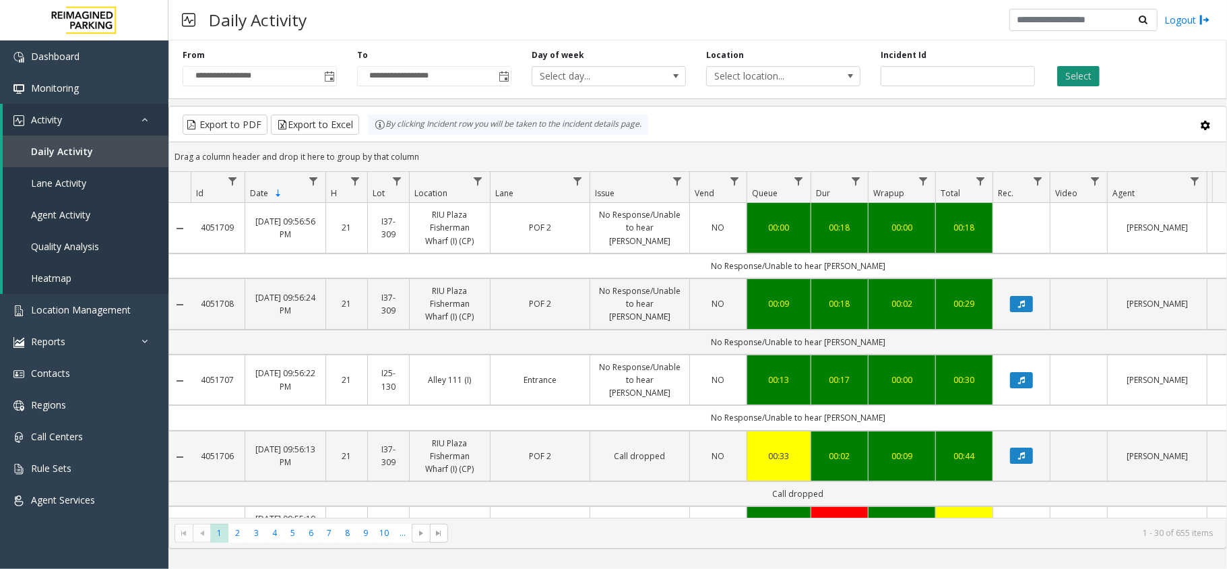
click at [1061, 82] on button "Select" at bounding box center [1078, 76] width 42 height 20
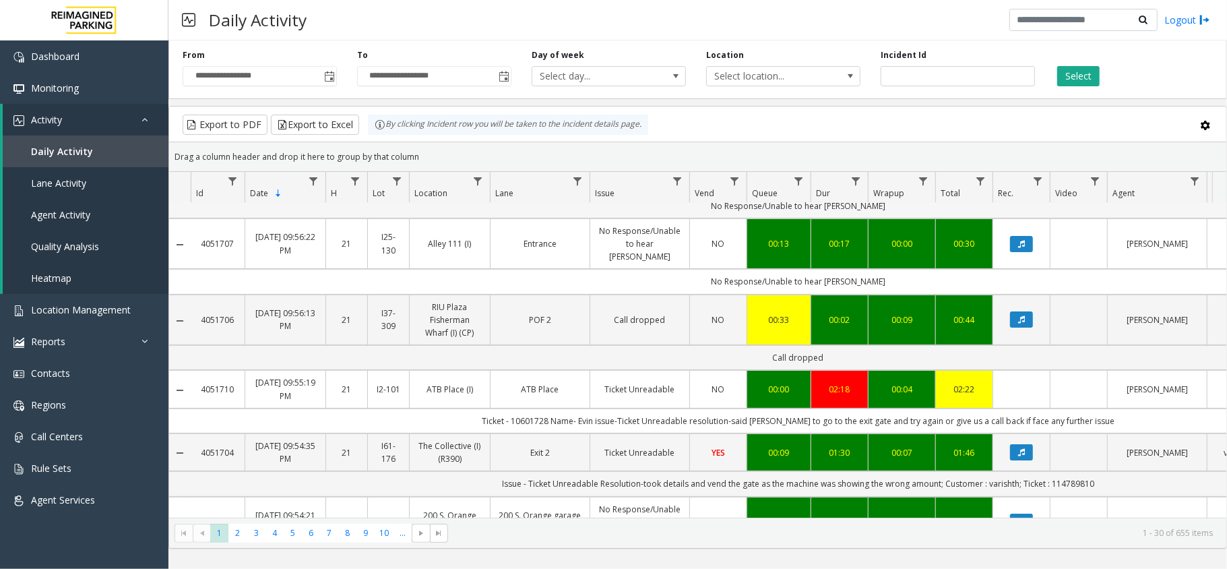
scroll to position [179, 0]
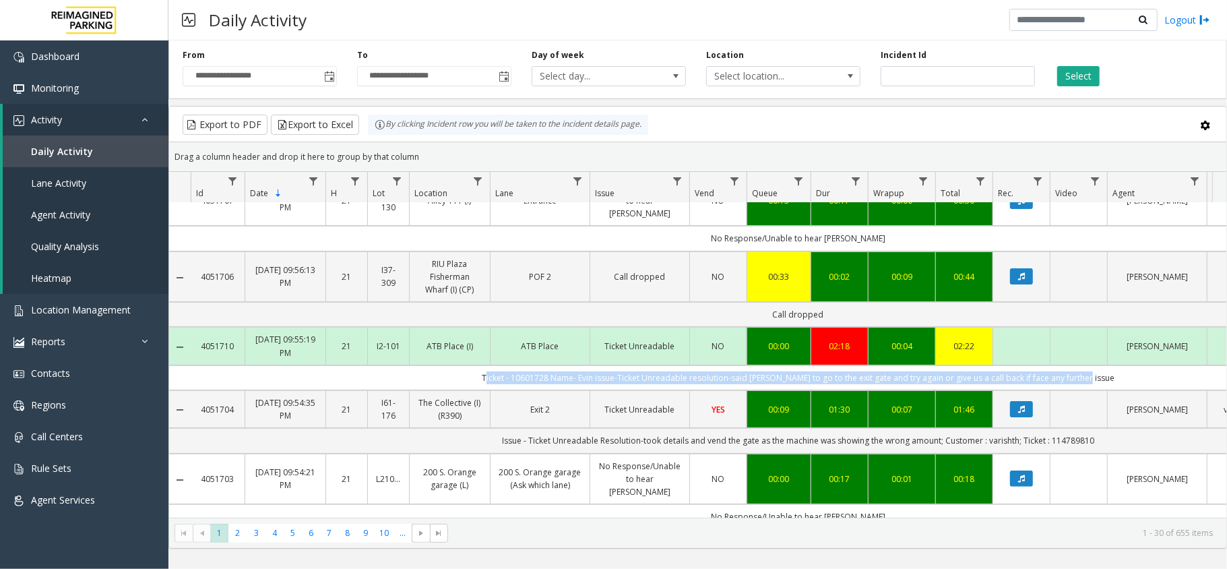
drag, startPoint x: 451, startPoint y: 363, endPoint x: 1100, endPoint y: 372, distance: 649.6
click at [1100, 372] on td "Ticket - 10601728 Name- Evin issue-Ticket Unreadable resolution-said [PERSON_NA…" at bounding box center [798, 377] width 1215 height 25
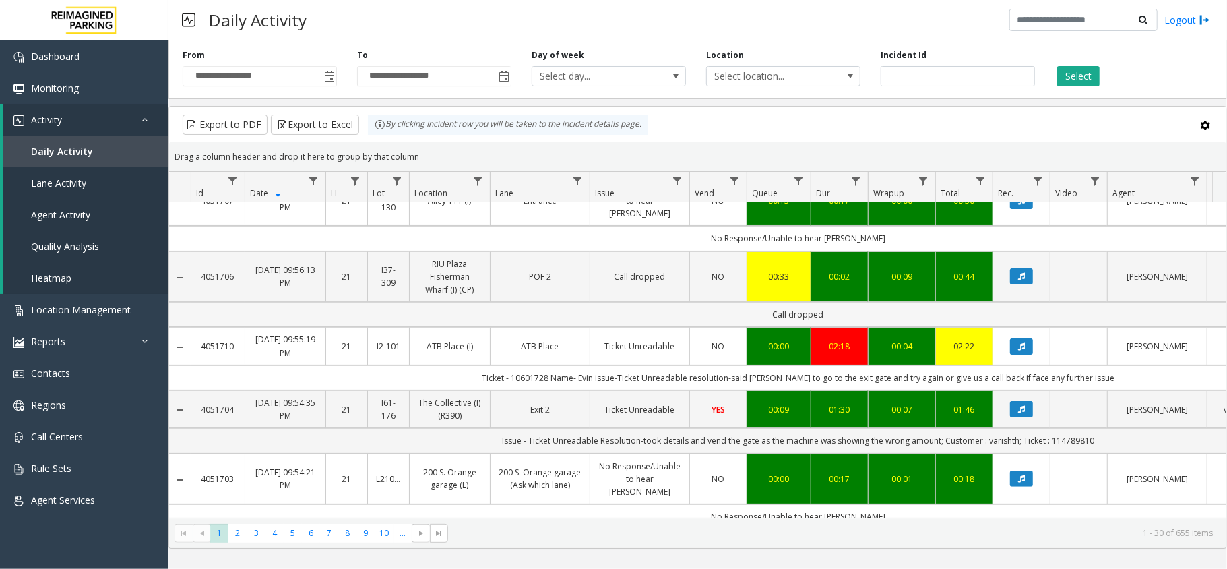
click at [571, 306] on td "Call dropped" at bounding box center [798, 314] width 1215 height 25
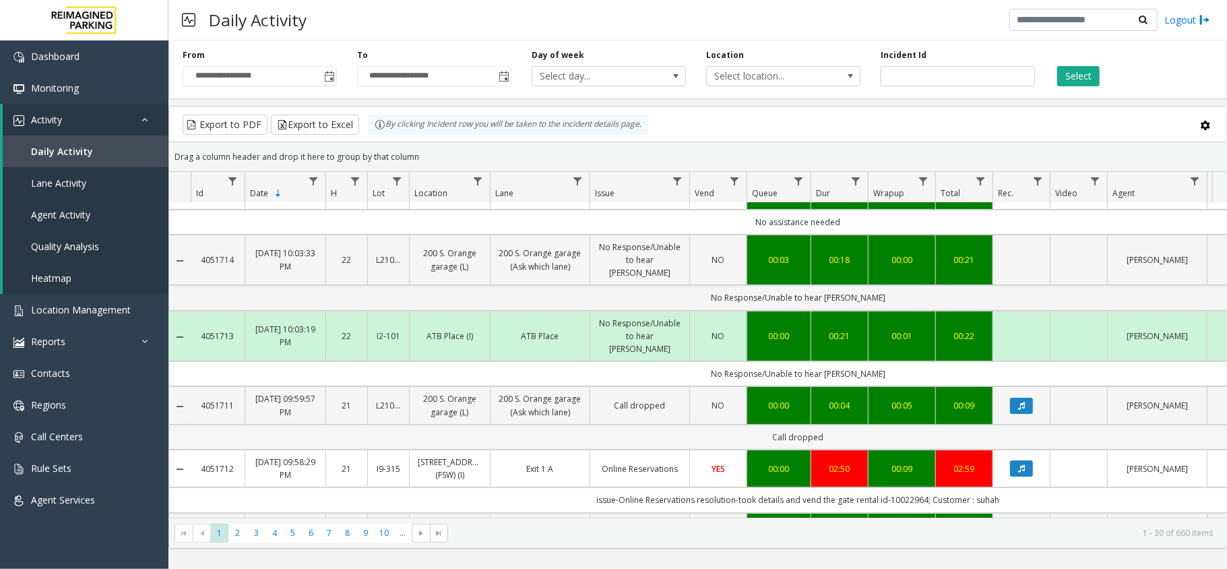
scroll to position [0, 0]
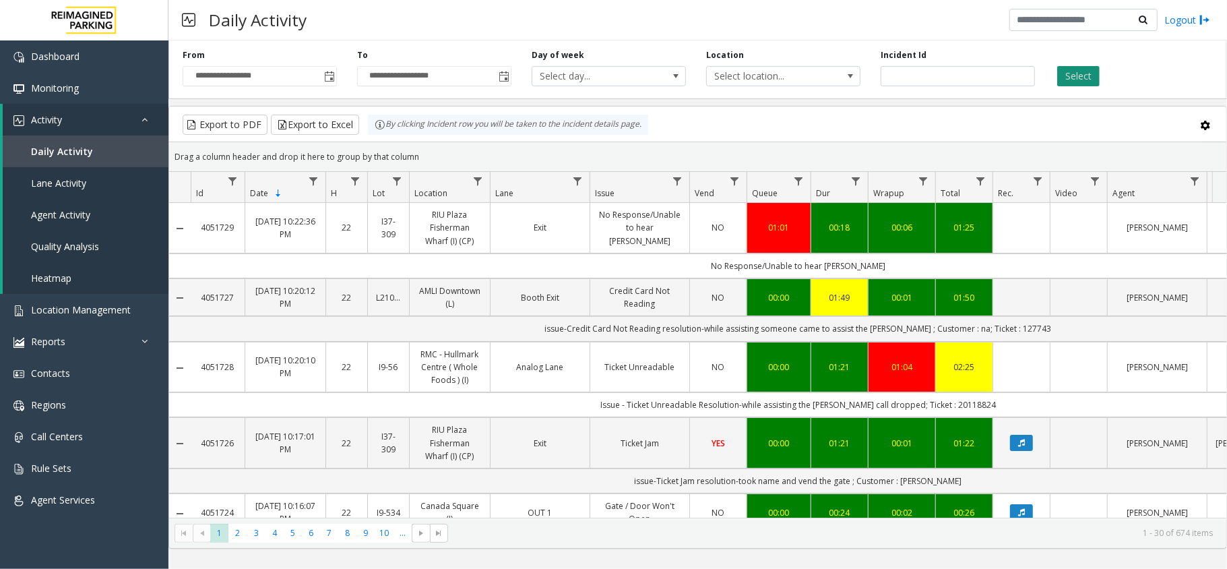
click at [1071, 78] on button "Select" at bounding box center [1078, 76] width 42 height 20
click at [329, 77] on span "Toggle popup" at bounding box center [329, 76] width 11 height 11
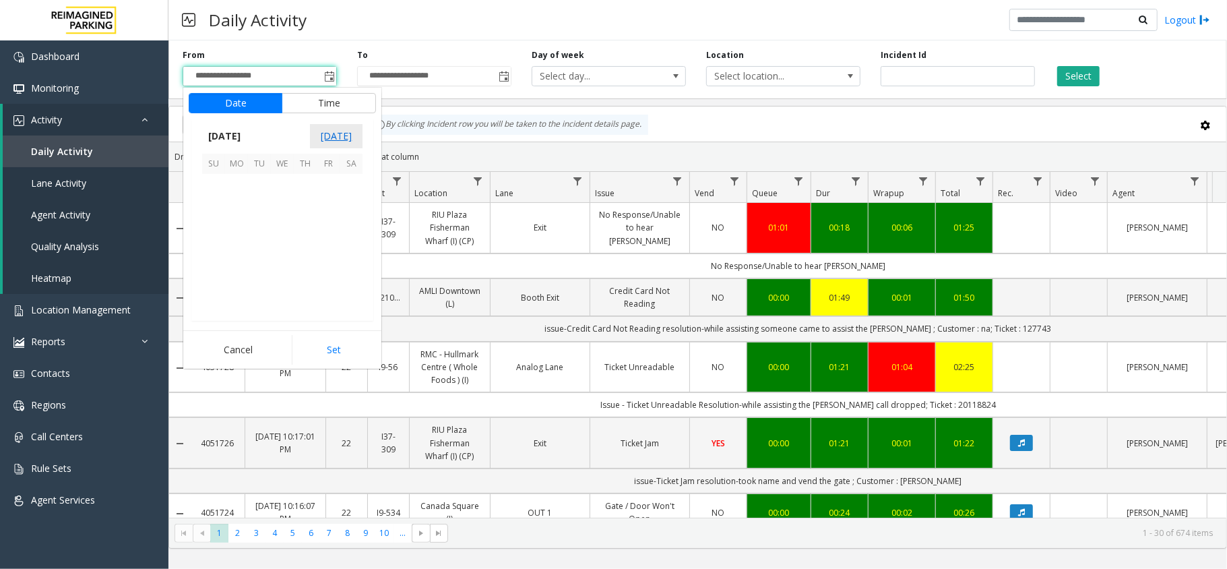
scroll to position [241677, 0]
click at [348, 210] on span "9" at bounding box center [351, 208] width 23 height 23
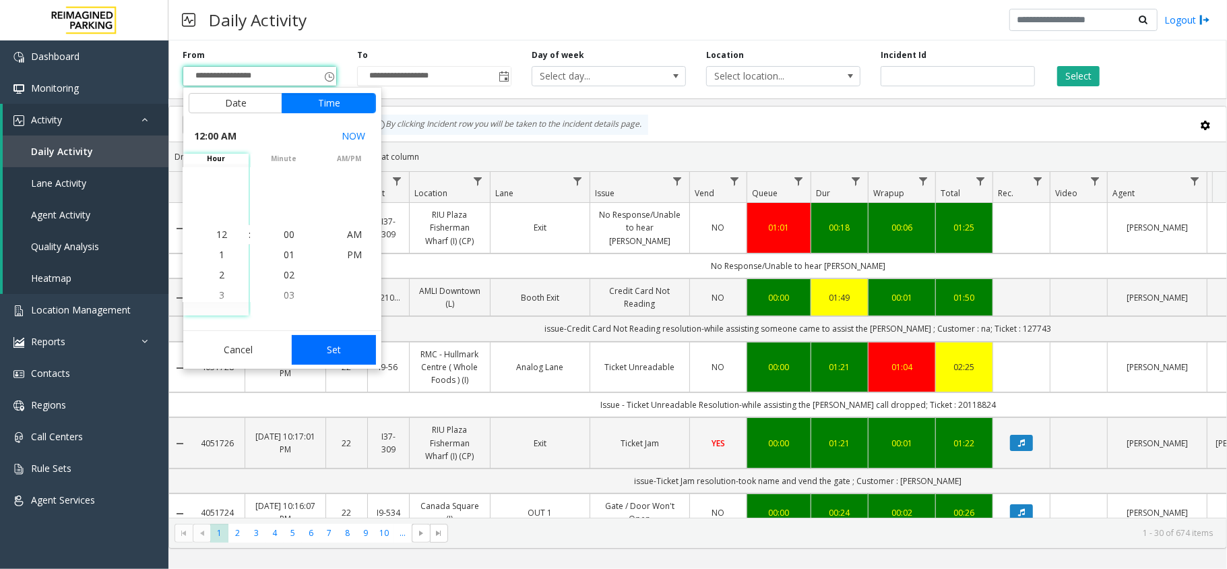
click at [348, 335] on button "Set" at bounding box center [334, 350] width 85 height 30
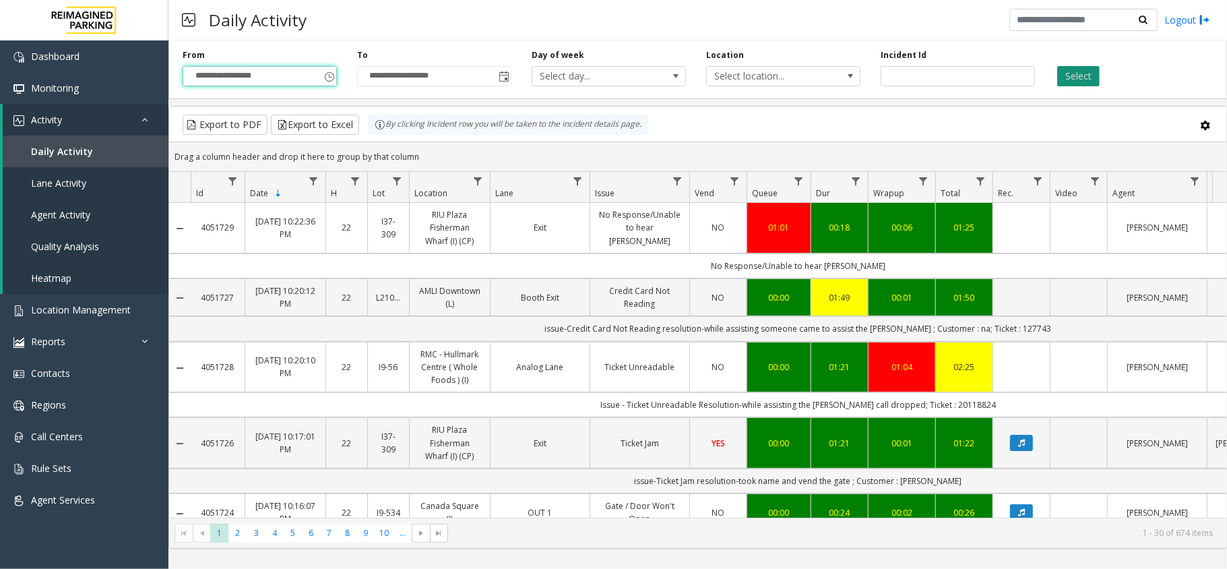
click at [1079, 67] on button "Select" at bounding box center [1078, 76] width 42 height 20
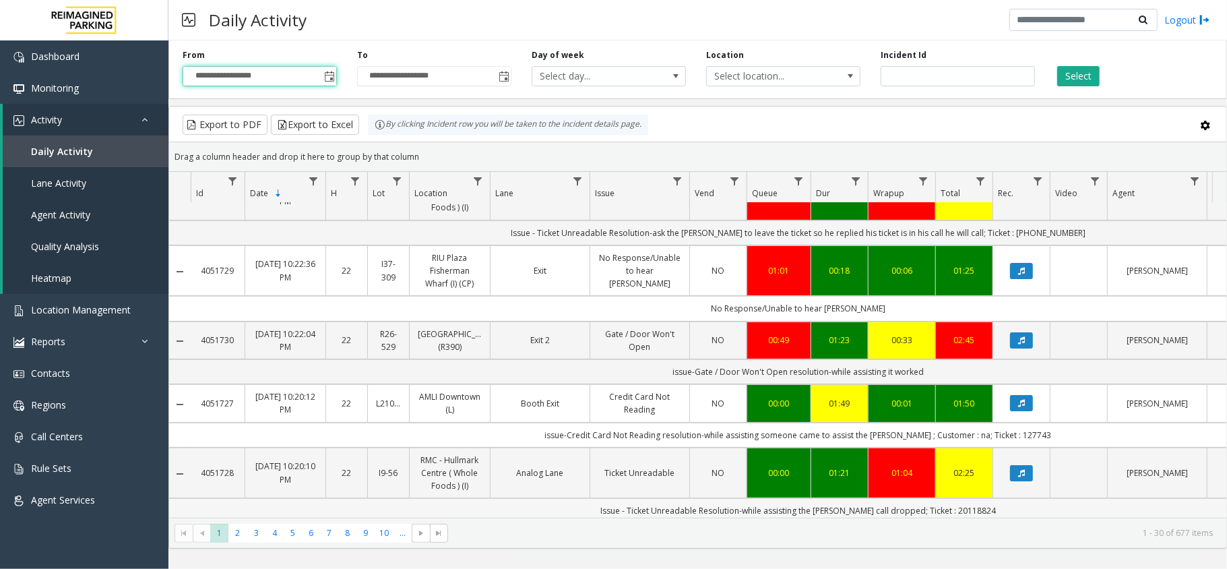
scroll to position [0, 0]
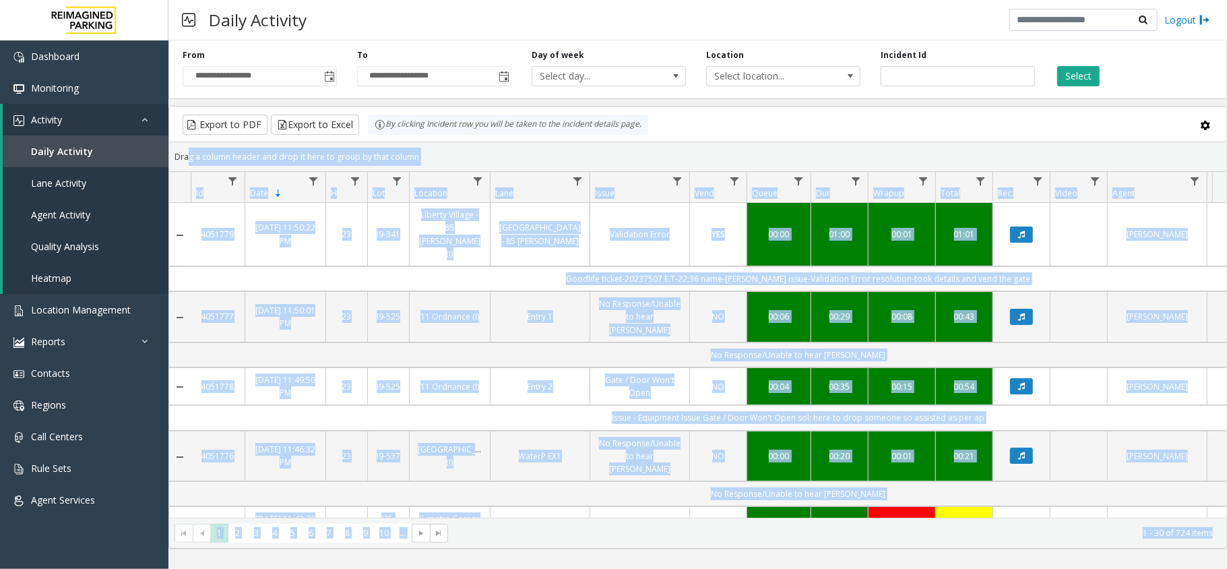
drag, startPoint x: 182, startPoint y: 167, endPoint x: 1221, endPoint y: 532, distance: 1101.3
click at [1221, 532] on kendo-grid "Export to PDF Export to Excel By clicking Incident row you will be taken to the…" at bounding box center [697, 327] width 1059 height 443
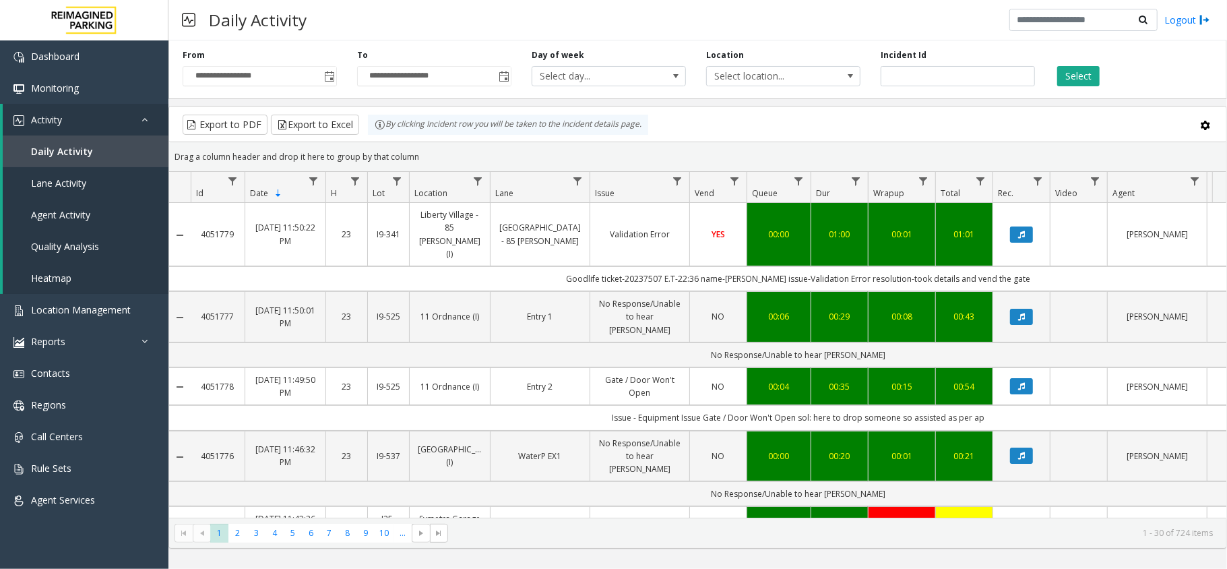
click at [644, 140] on kendo-grid-toolbar "Export to PDF Export to Excel By clicking Incident row you will be taken to the…" at bounding box center [697, 124] width 1057 height 36
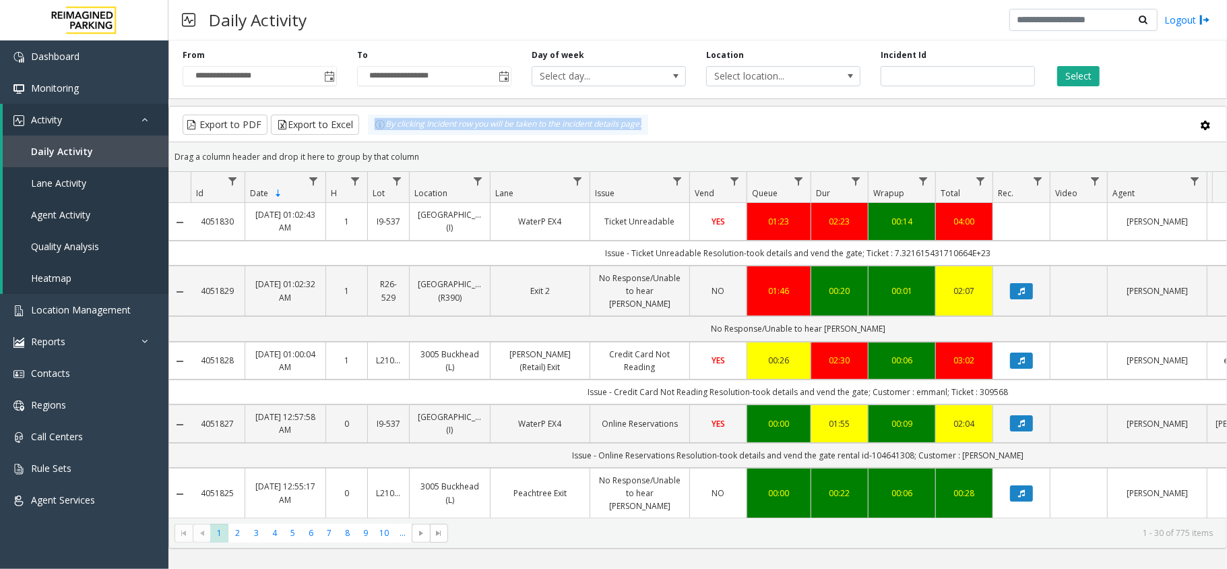
drag, startPoint x: 0, startPoint y: 0, endPoint x: 376, endPoint y: 137, distance: 400.3
click at [376, 137] on kendo-grid-toolbar "Export to PDF Export to Excel By clicking Incident row you will be taken to the…" at bounding box center [697, 124] width 1057 height 36
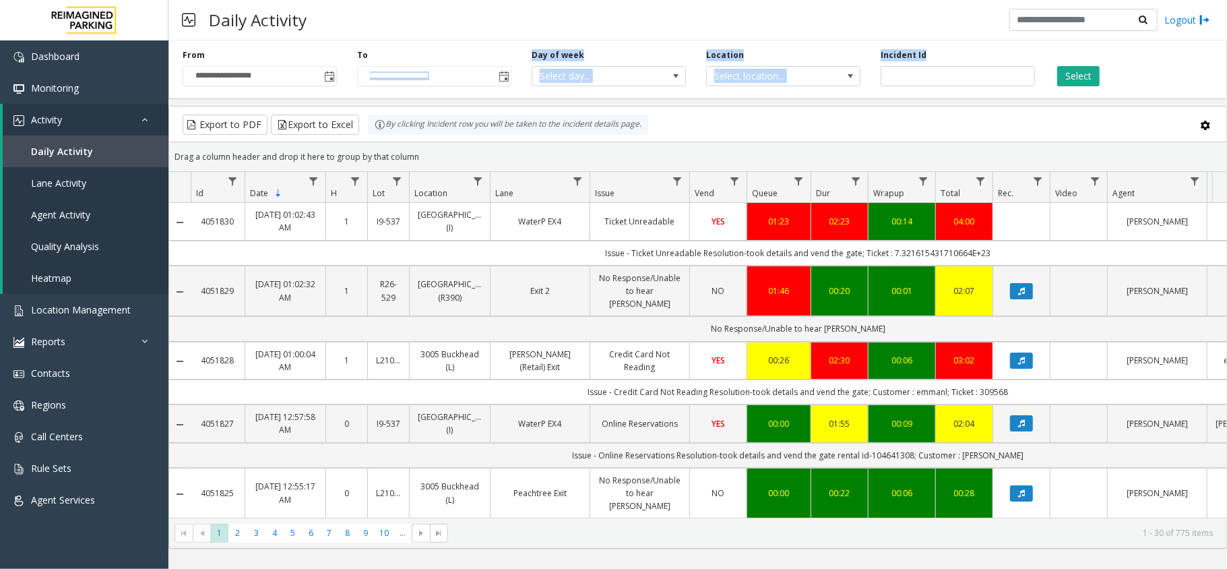
drag, startPoint x: 424, startPoint y: 65, endPoint x: 939, endPoint y: 59, distance: 515.5
click at [939, 59] on div "**********" at bounding box center [697, 67] width 1059 height 64
drag, startPoint x: 189, startPoint y: 52, endPoint x: 933, endPoint y: 43, distance: 744.0
click at [933, 43] on div "**********" at bounding box center [697, 67] width 1059 height 64
click at [934, 43] on div "**********" at bounding box center [697, 67] width 1059 height 64
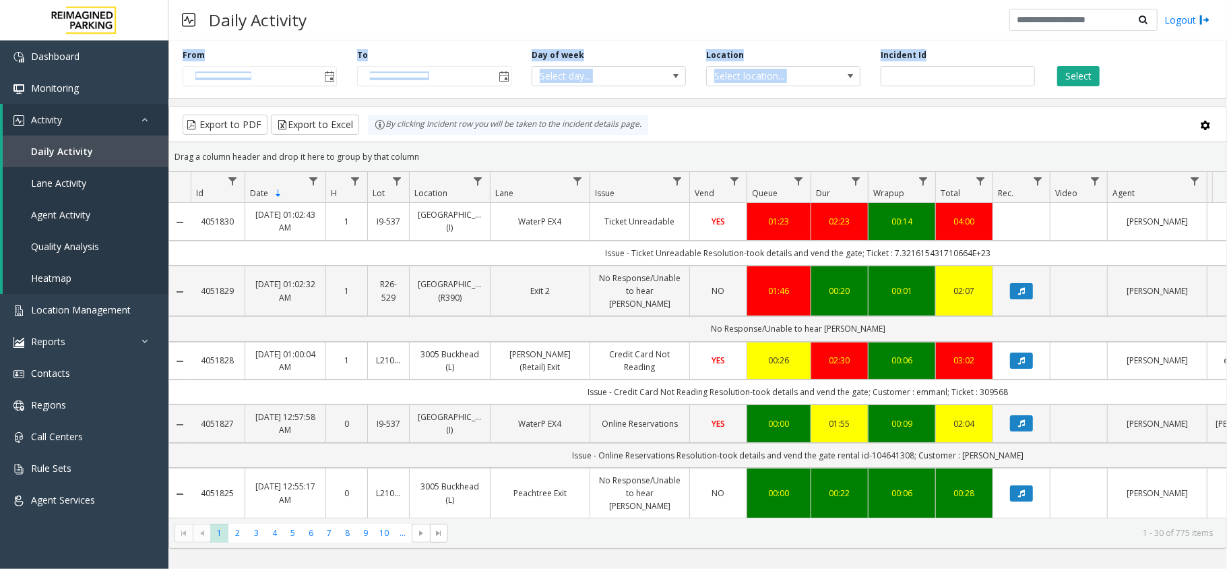
drag, startPoint x: 178, startPoint y: 55, endPoint x: 739, endPoint y: 53, distance: 561.3
click at [934, 53] on div "**********" at bounding box center [697, 67] width 1059 height 64
click at [616, 50] on div "Day of week Select day..." at bounding box center [609, 67] width 175 height 37
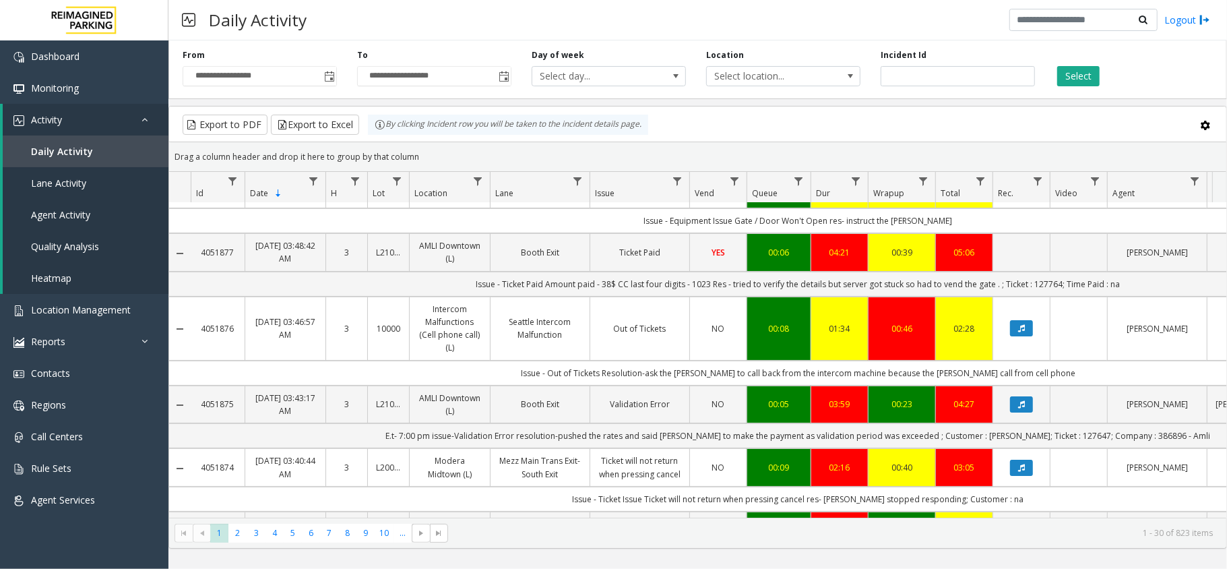
scroll to position [90, 0]
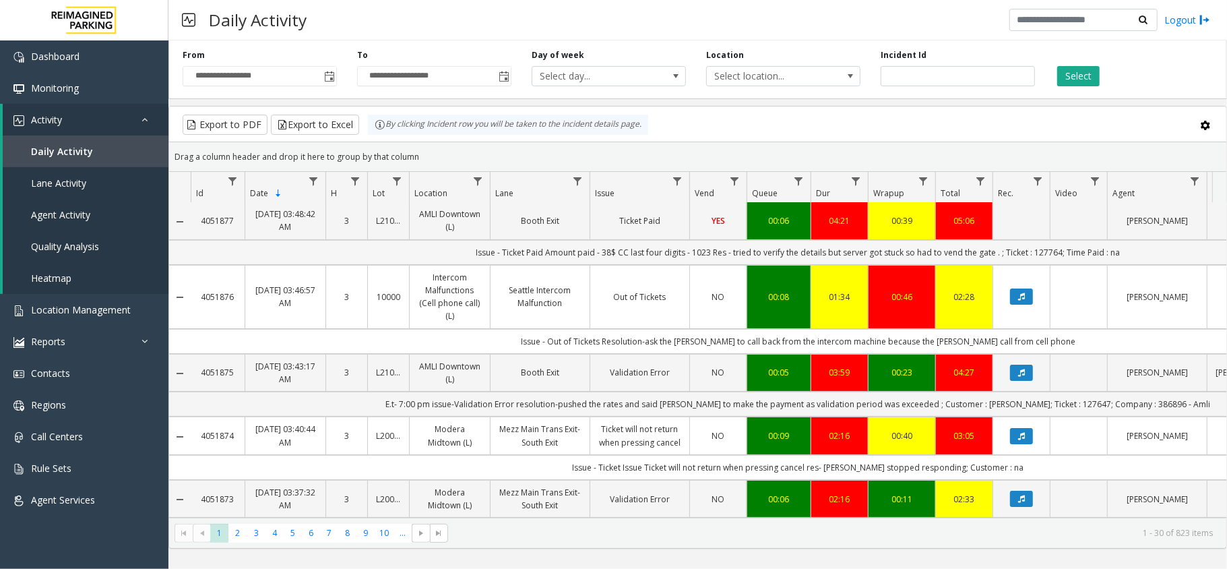
click at [1041, 248] on td "Issue - Ticket Paid Amount paid - 38$ CC last four digits - 1023 Res - tried to…" at bounding box center [798, 252] width 1215 height 25
copy td "127764"
drag, startPoint x: 475, startPoint y: 249, endPoint x: 509, endPoint y: 253, distance: 34.6
click at [509, 253] on td "Issue - Ticket Paid Amount paid - 38$ CC last four digits - 1023 Res - tried to…" at bounding box center [798, 252] width 1215 height 25
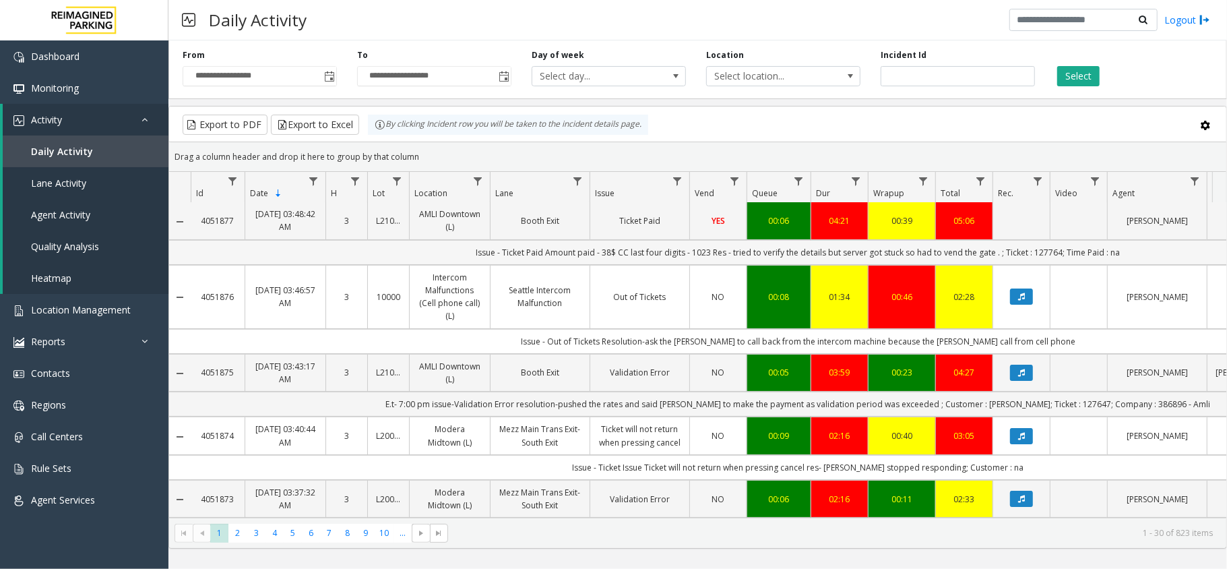
click at [548, 255] on td "Issue - Ticket Paid Amount paid - 38$ CC last four digits - 1023 Res - tried to…" at bounding box center [798, 252] width 1215 height 25
click at [1044, 254] on td "Issue - Ticket Paid Amount paid - 38$ CC last four digits - 1023 Res - tried to…" at bounding box center [798, 252] width 1215 height 25
copy td "127764"
drag, startPoint x: 632, startPoint y: 256, endPoint x: 710, endPoint y: 261, distance: 78.3
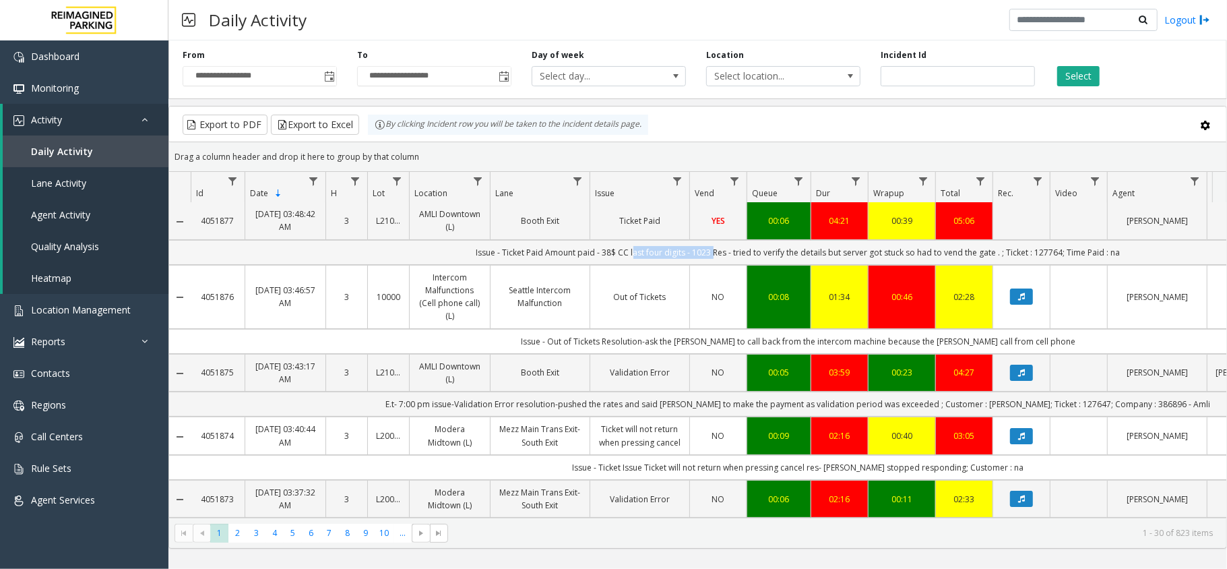
click at [710, 261] on td "Issue - Ticket Paid Amount paid - 38$ CC last four digits - 1023 Res - tried to…" at bounding box center [798, 252] width 1215 height 25
copy td "last four digits - 1023"
